Goal: Transaction & Acquisition: Book appointment/travel/reservation

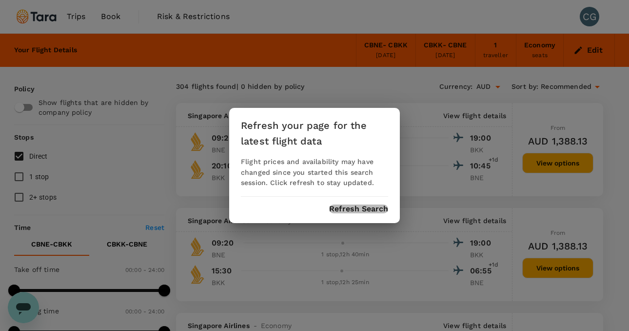
click at [352, 210] on button "Refresh Search" at bounding box center [358, 208] width 59 height 9
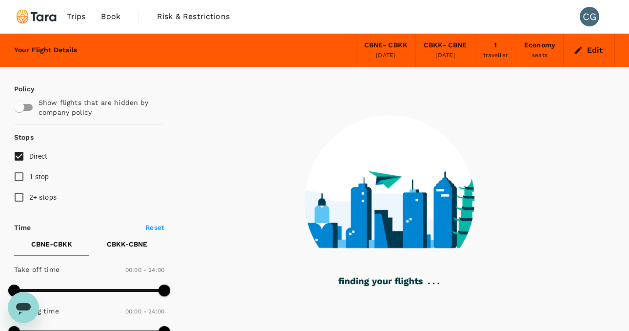
click at [78, 20] on span "Trips" at bounding box center [76, 17] width 19 height 12
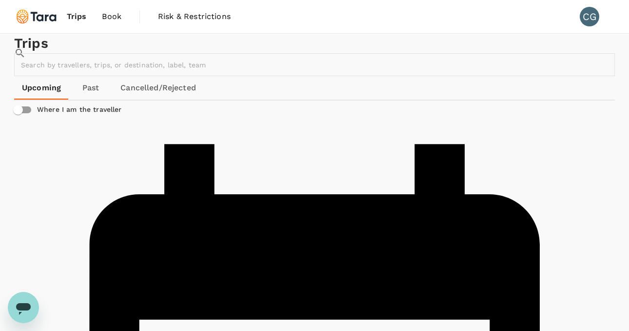
click at [109, 20] on span "Book" at bounding box center [112, 17] width 20 height 12
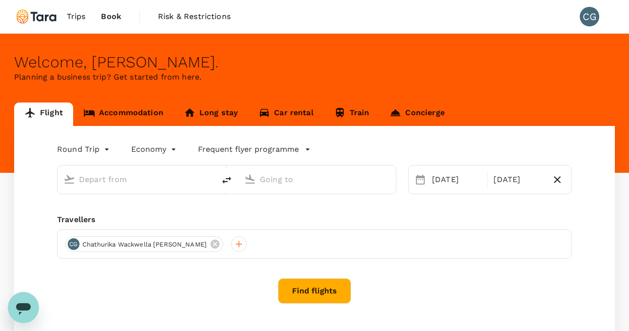
type input "[GEOGRAPHIC_DATA], [GEOGRAPHIC_DATA] (any)"
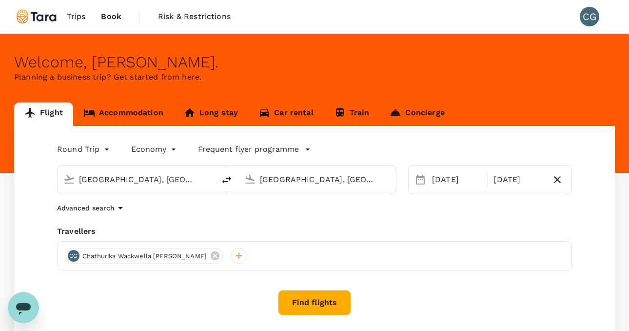
click at [402, 111] on link "Concierge" at bounding box center [417, 113] width 75 height 23
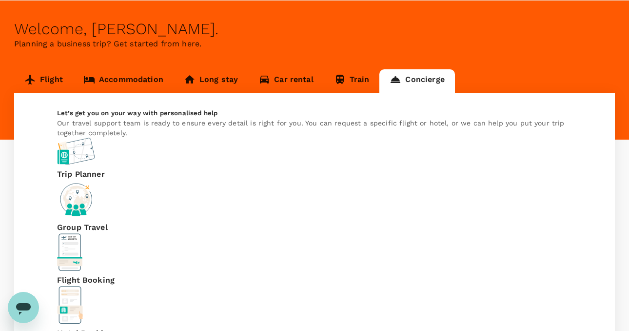
scroll to position [43, 0]
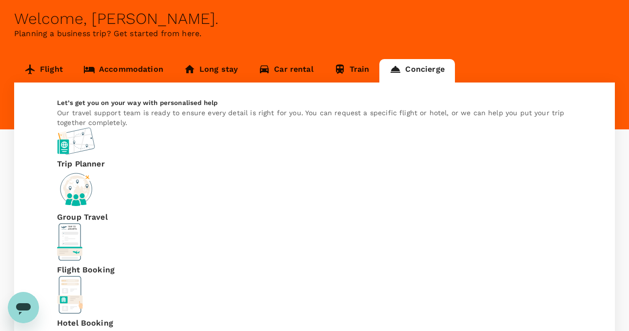
click at [115, 264] on p "Flight Booking" at bounding box center [86, 270] width 58 height 12
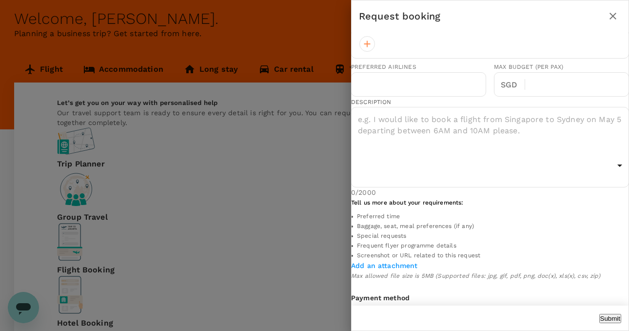
scroll to position [528, 0]
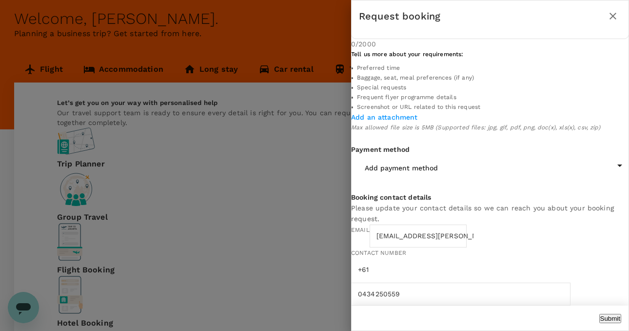
click at [613, 16] on icon "close" at bounding box center [613, 16] width 7 height 7
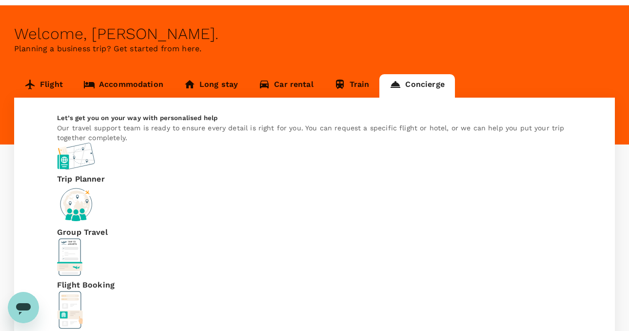
scroll to position [0, 0]
